Goal: Navigation & Orientation: Find specific page/section

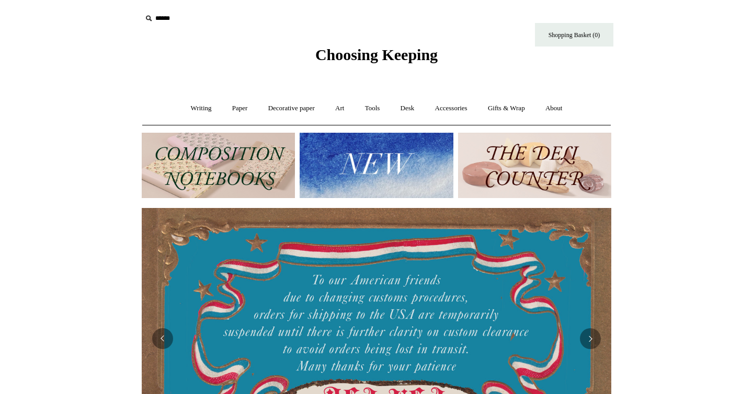
click at [375, 162] on img at bounding box center [376, 165] width 153 height 65
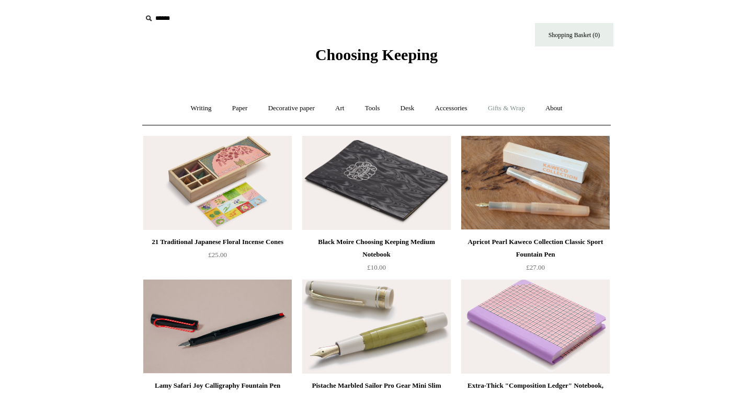
click at [514, 109] on link "Gifts & Wrap +" at bounding box center [506, 109] width 56 height 28
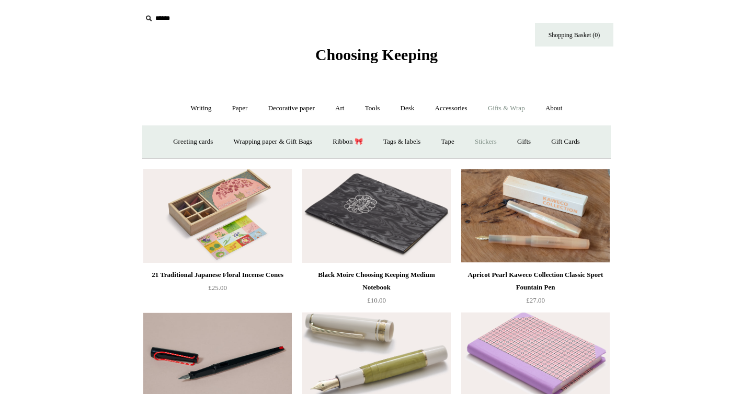
click at [486, 145] on link "Stickers" at bounding box center [485, 142] width 41 height 28
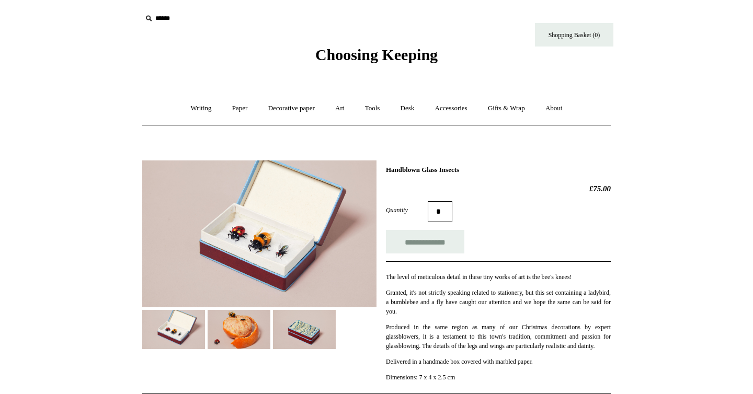
click at [233, 335] on img at bounding box center [239, 329] width 63 height 39
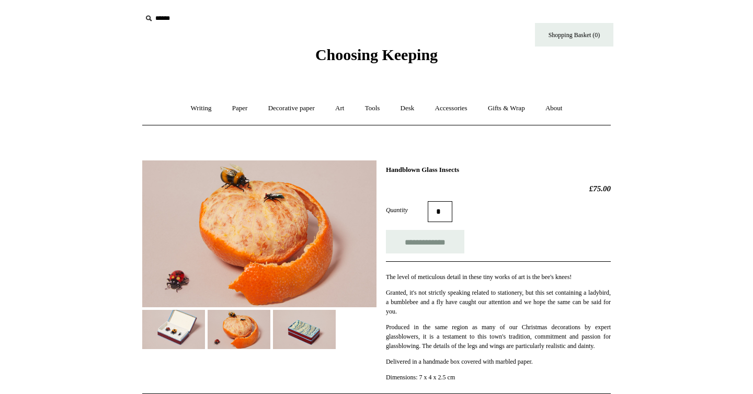
click at [192, 335] on img at bounding box center [173, 329] width 63 height 39
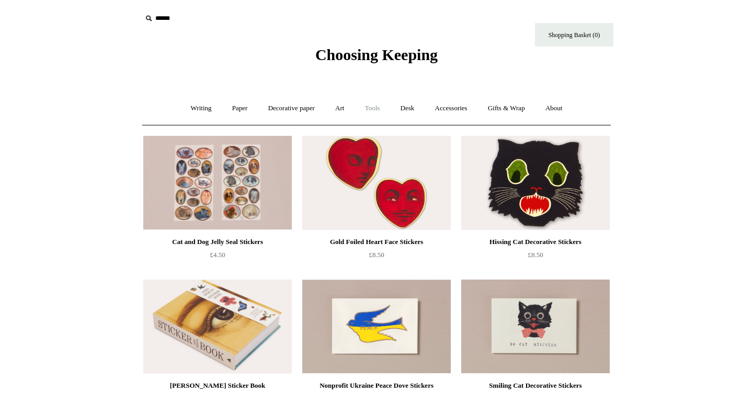
click at [369, 105] on link "Tools +" at bounding box center [373, 109] width 34 height 28
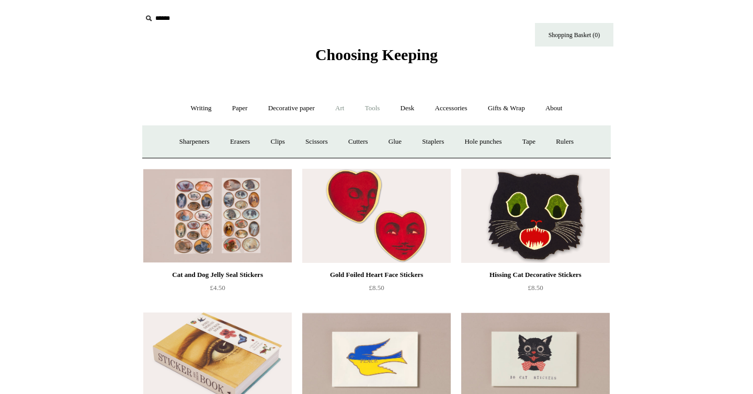
click at [335, 108] on link "Art +" at bounding box center [340, 109] width 28 height 28
click at [344, 108] on link "Art -" at bounding box center [340, 109] width 28 height 28
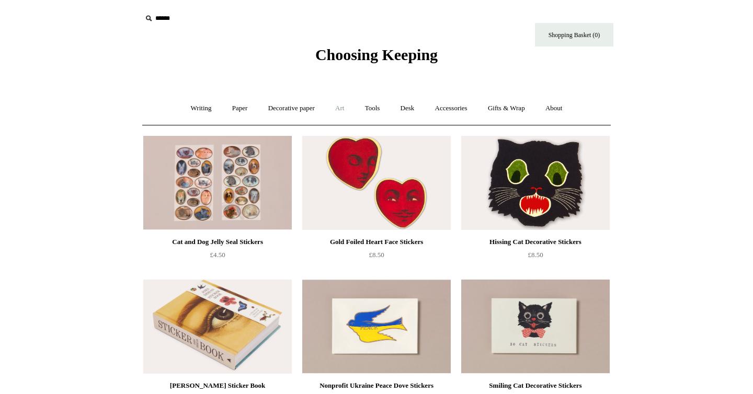
click at [344, 108] on link "Art +" at bounding box center [340, 109] width 28 height 28
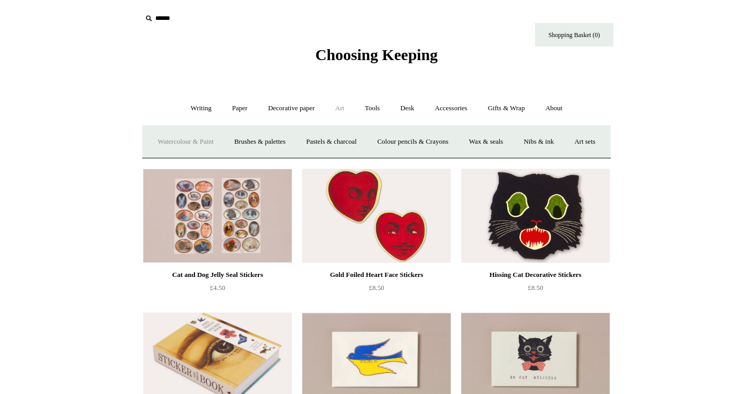
click at [216, 143] on link "Watercolour & Paint" at bounding box center [185, 142] width 75 height 28
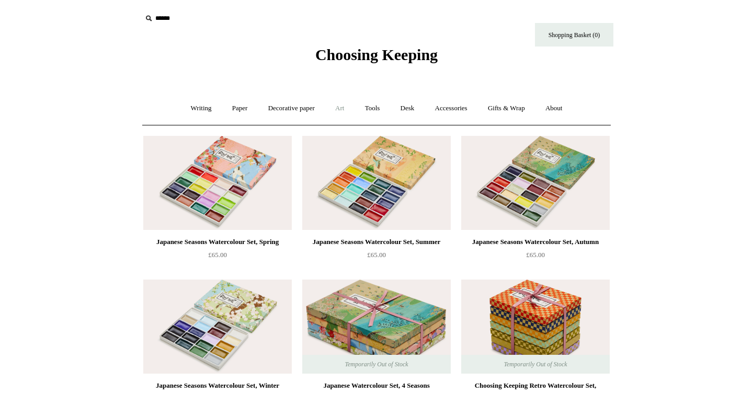
click at [341, 105] on link "Art +" at bounding box center [340, 109] width 28 height 28
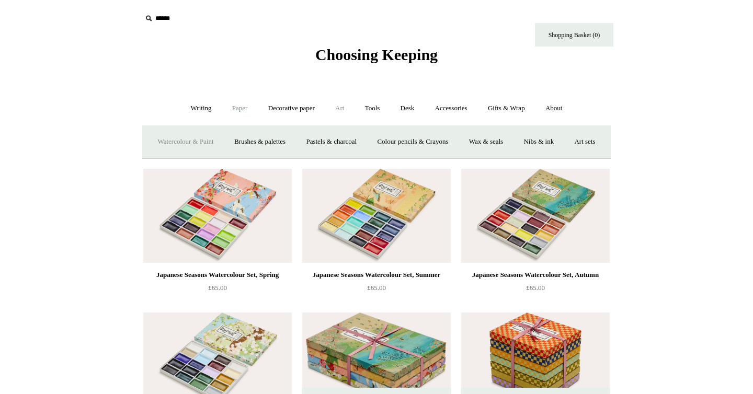
click at [238, 108] on link "Paper +" at bounding box center [240, 109] width 35 height 28
click at [458, 141] on link "Writing paper and envelopes +" at bounding box center [498, 142] width 97 height 28
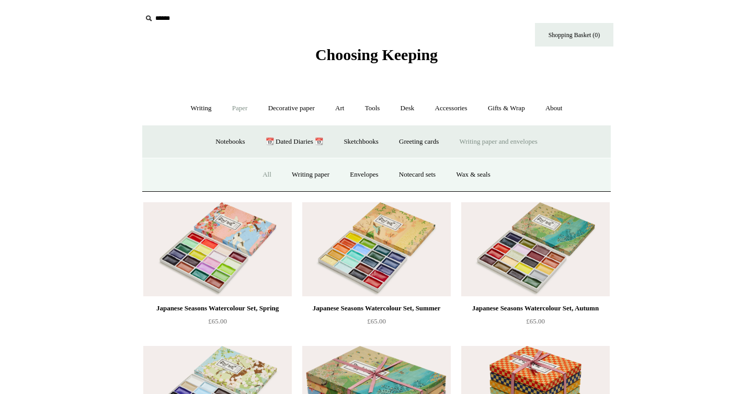
click at [255, 174] on link "All" at bounding box center [267, 175] width 28 height 28
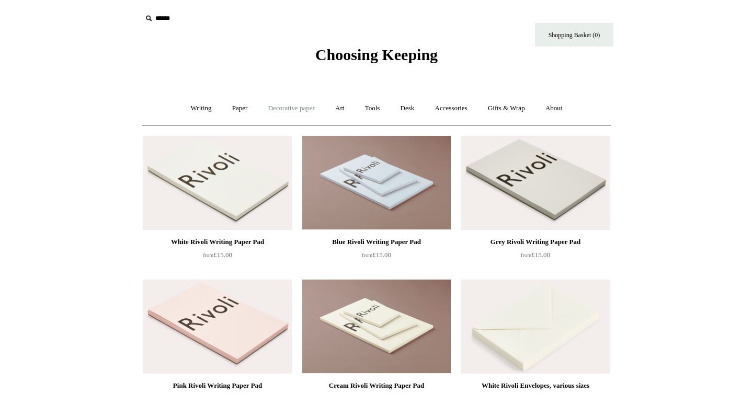
click at [273, 109] on link "Decorative paper +" at bounding box center [291, 109] width 65 height 28
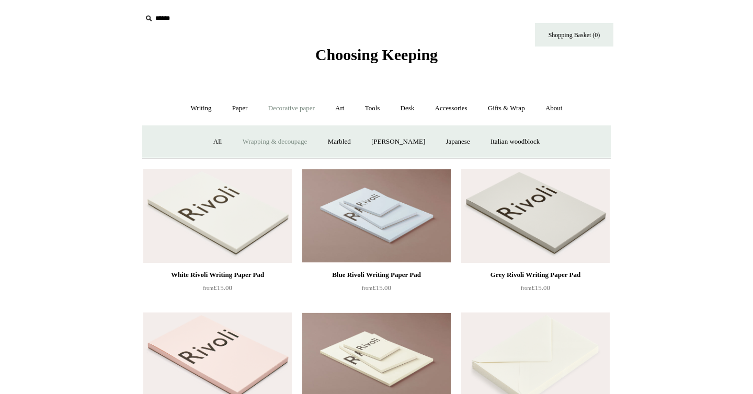
click at [258, 144] on link "Wrapping & decoupage" at bounding box center [275, 142] width 84 height 28
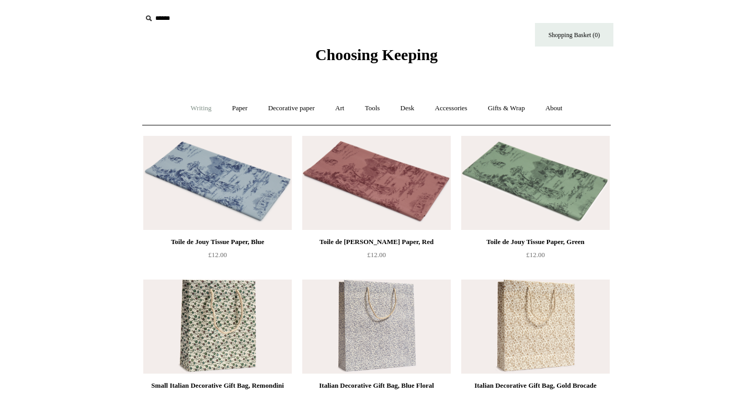
click at [201, 110] on link "Writing +" at bounding box center [201, 109] width 40 height 28
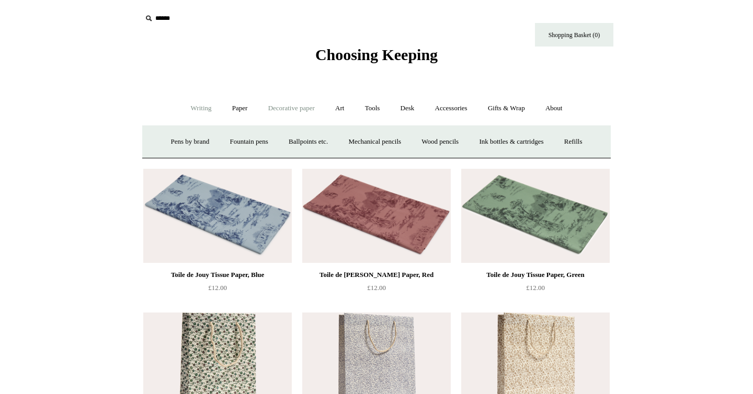
click at [301, 110] on link "Decorative paper +" at bounding box center [291, 109] width 65 height 28
click at [465, 141] on link "Japanese" at bounding box center [457, 142] width 43 height 28
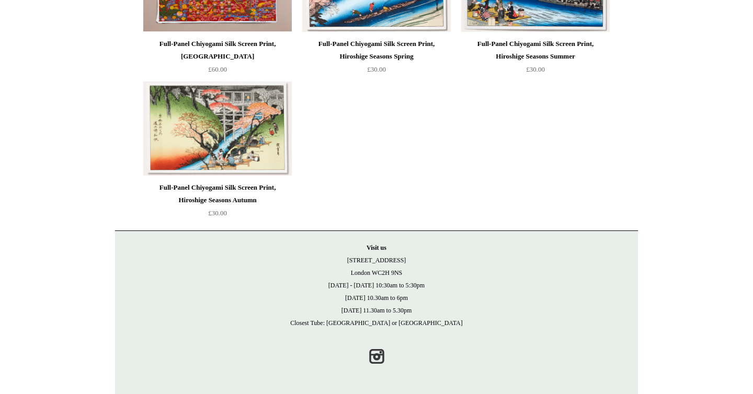
scroll to position [174, 0]
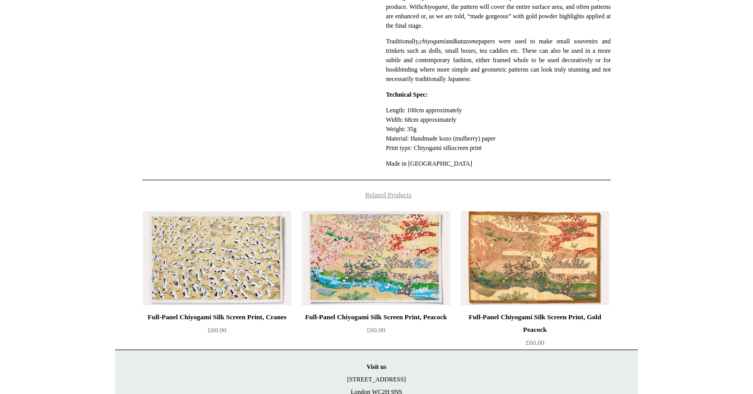
scroll to position [581, 0]
